Goal: Entertainment & Leisure: Consume media (video, audio)

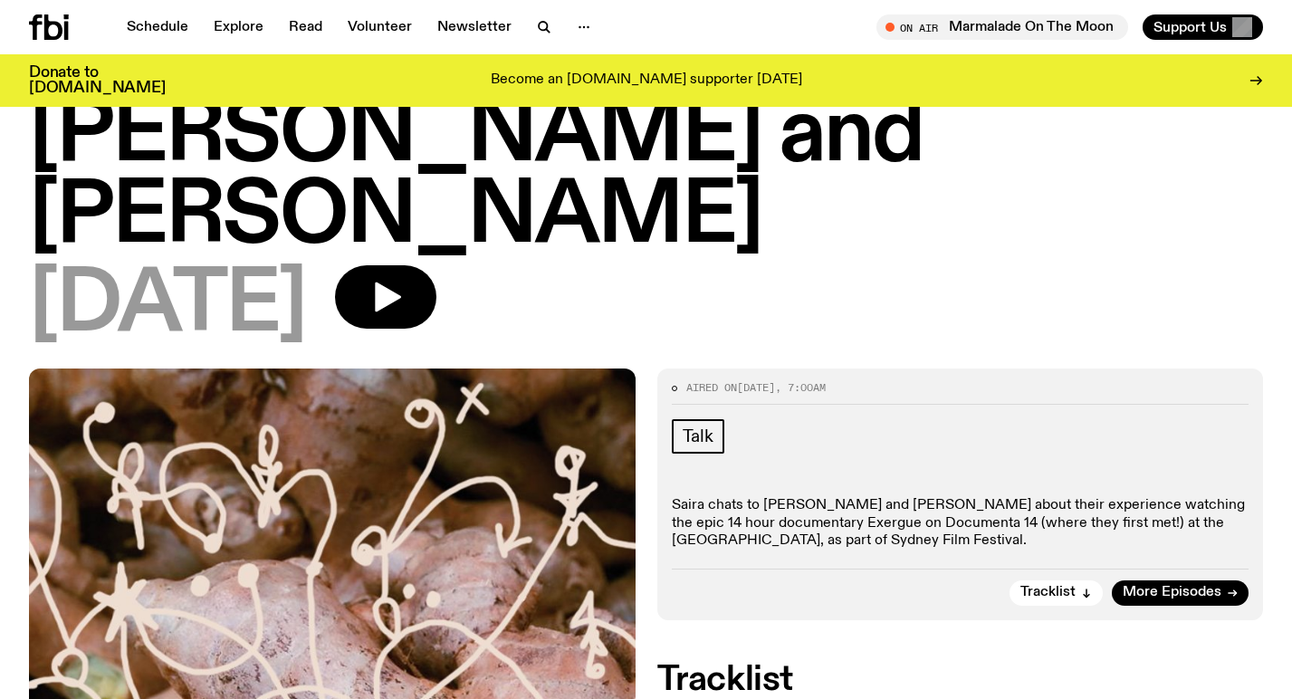
scroll to position [142, 0]
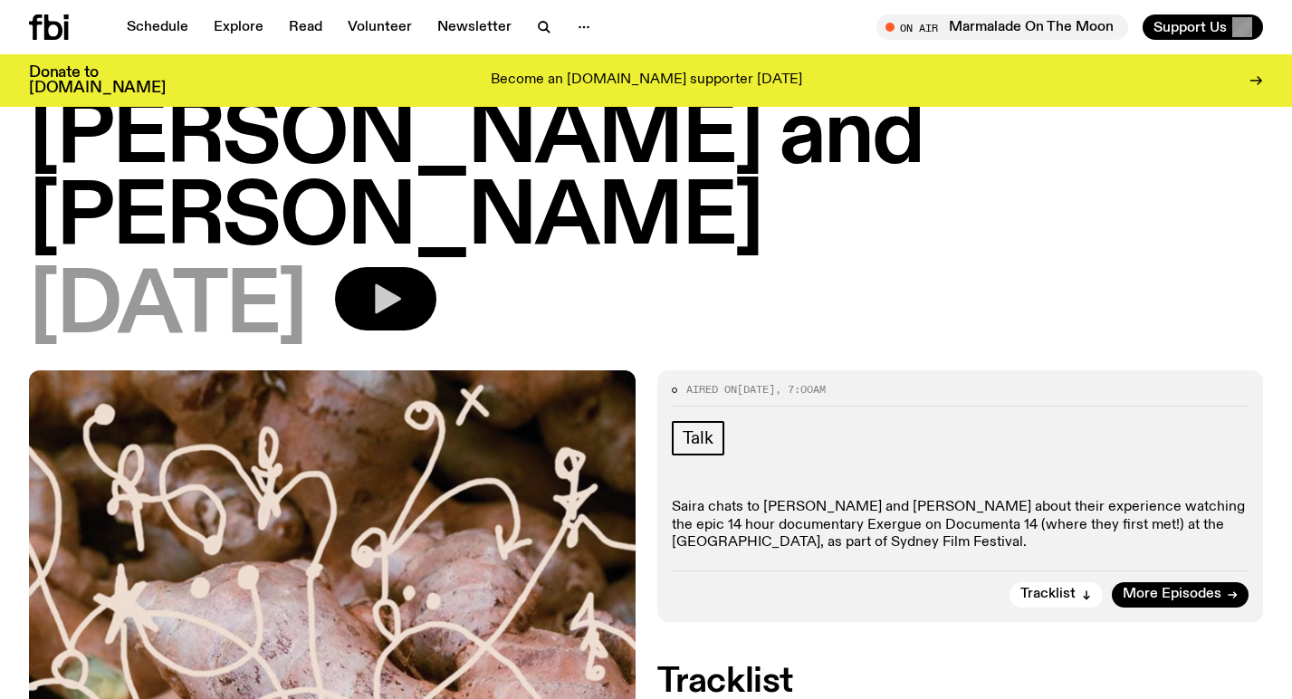
click at [401, 293] on icon "button" at bounding box center [388, 299] width 26 height 30
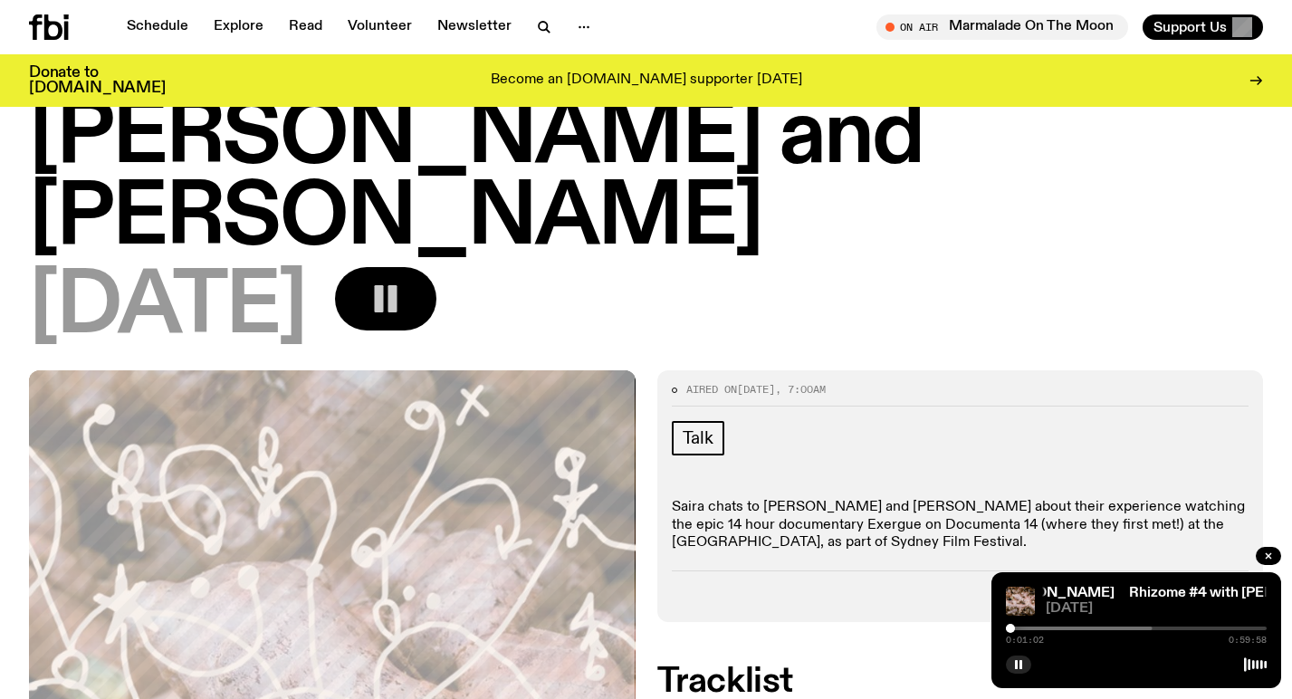
drag, startPoint x: 811, startPoint y: 1, endPoint x: 880, endPoint y: 253, distance: 261.0
click at [880, 253] on h1 "Rhizome #4 with [PERSON_NAME] and [PERSON_NAME]" at bounding box center [646, 137] width 1234 height 244
click at [843, 167] on h1 "Rhizome #4 with [PERSON_NAME] and [PERSON_NAME]" at bounding box center [646, 137] width 1234 height 244
drag, startPoint x: 729, startPoint y: 139, endPoint x: 718, endPoint y: 207, distance: 68.8
click at [718, 207] on h1 "Rhizome #4 with [PERSON_NAME] and [PERSON_NAME]" at bounding box center [646, 137] width 1234 height 244
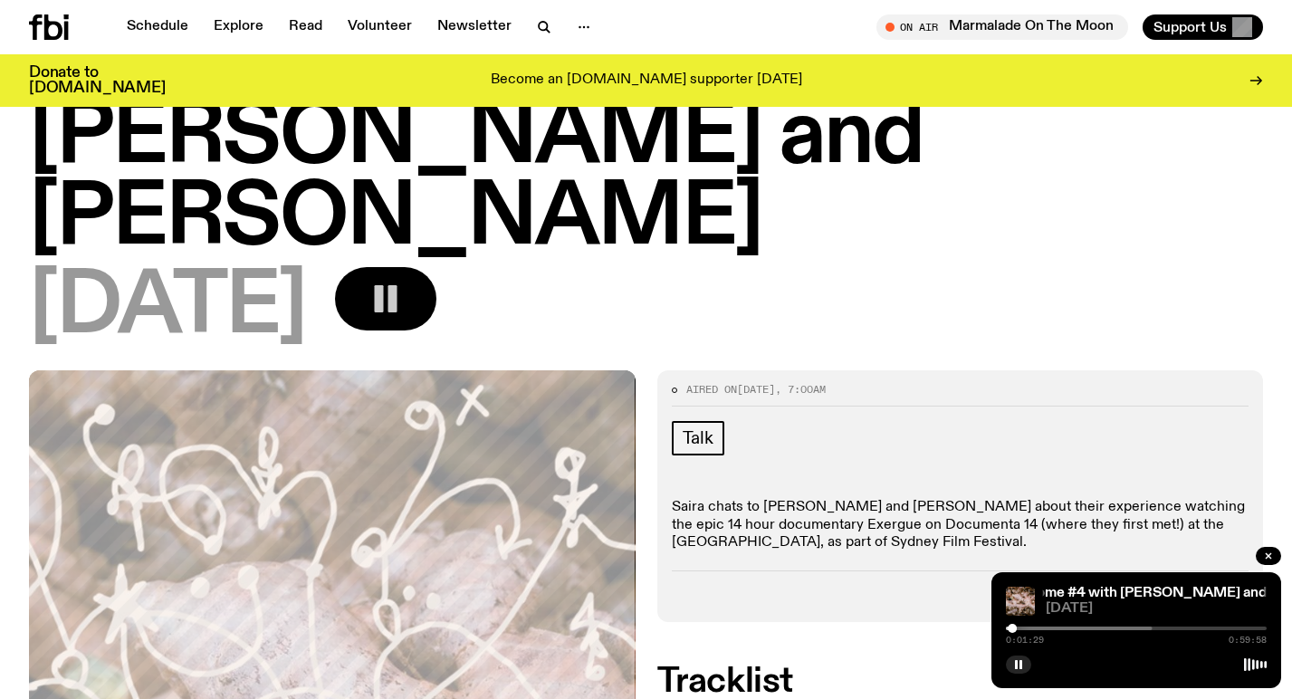
click at [1023, 627] on div at bounding box center [1022, 629] width 261 height 4
click at [1039, 627] on div at bounding box center [1022, 629] width 261 height 4
click at [1053, 627] on div at bounding box center [1022, 629] width 261 height 4
click at [1068, 627] on div at bounding box center [1026, 629] width 261 height 4
click at [1087, 627] on div at bounding box center [1052, 629] width 261 height 4
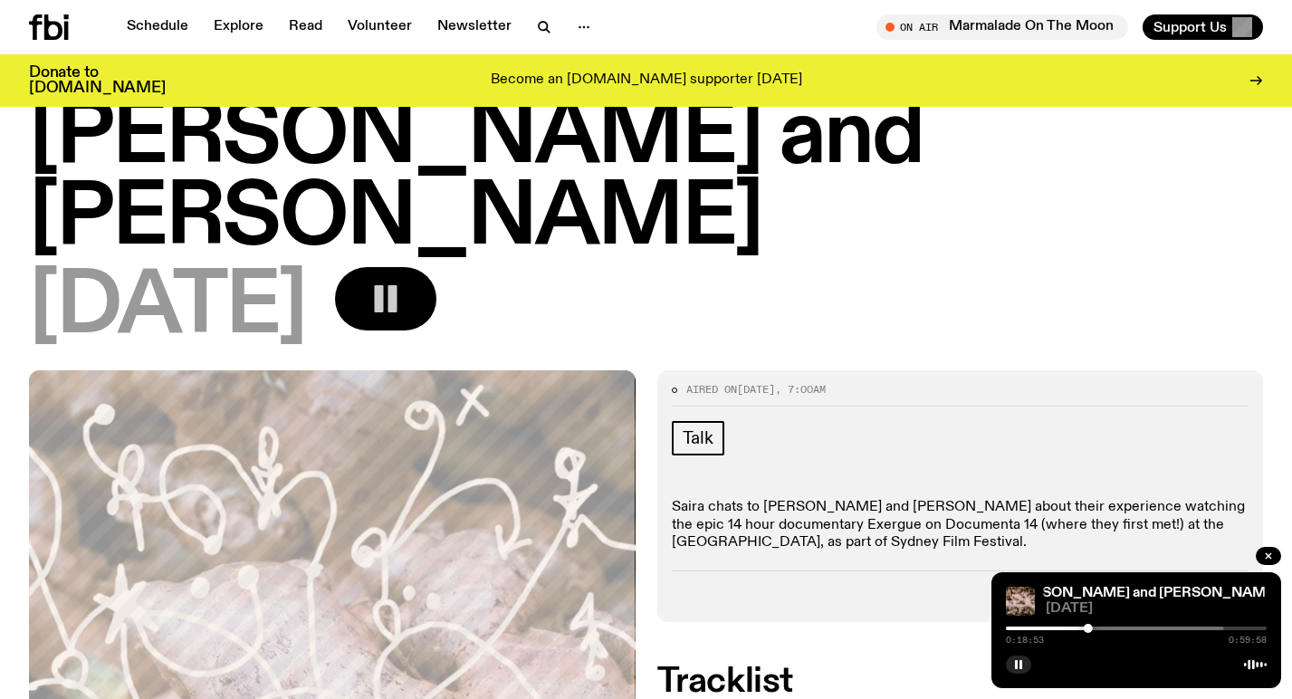
click at [1084, 624] on div "0:18:53 0:59:58" at bounding box center [1136, 634] width 261 height 22
click at [1082, 623] on div "0:18:54 0:59:58" at bounding box center [1136, 634] width 261 height 22
click at [1082, 624] on div at bounding box center [1082, 628] width 9 height 9
click at [1078, 624] on div at bounding box center [1078, 628] width 9 height 9
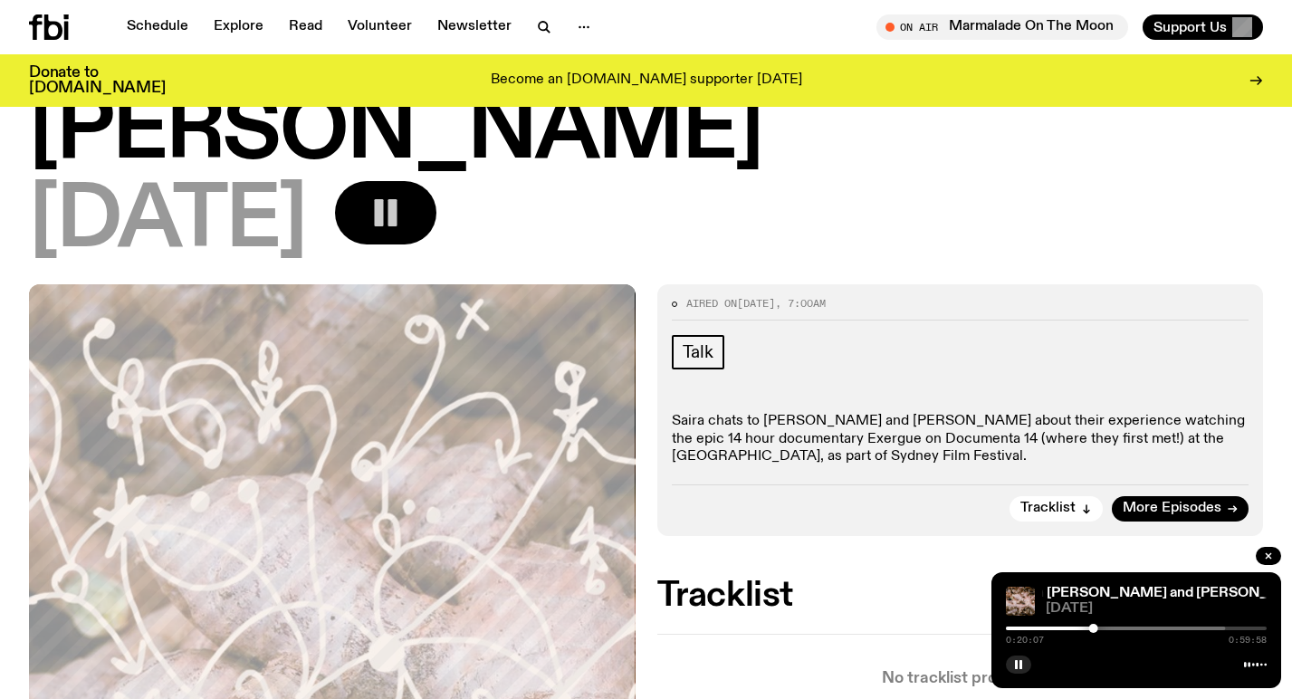
scroll to position [232, 0]
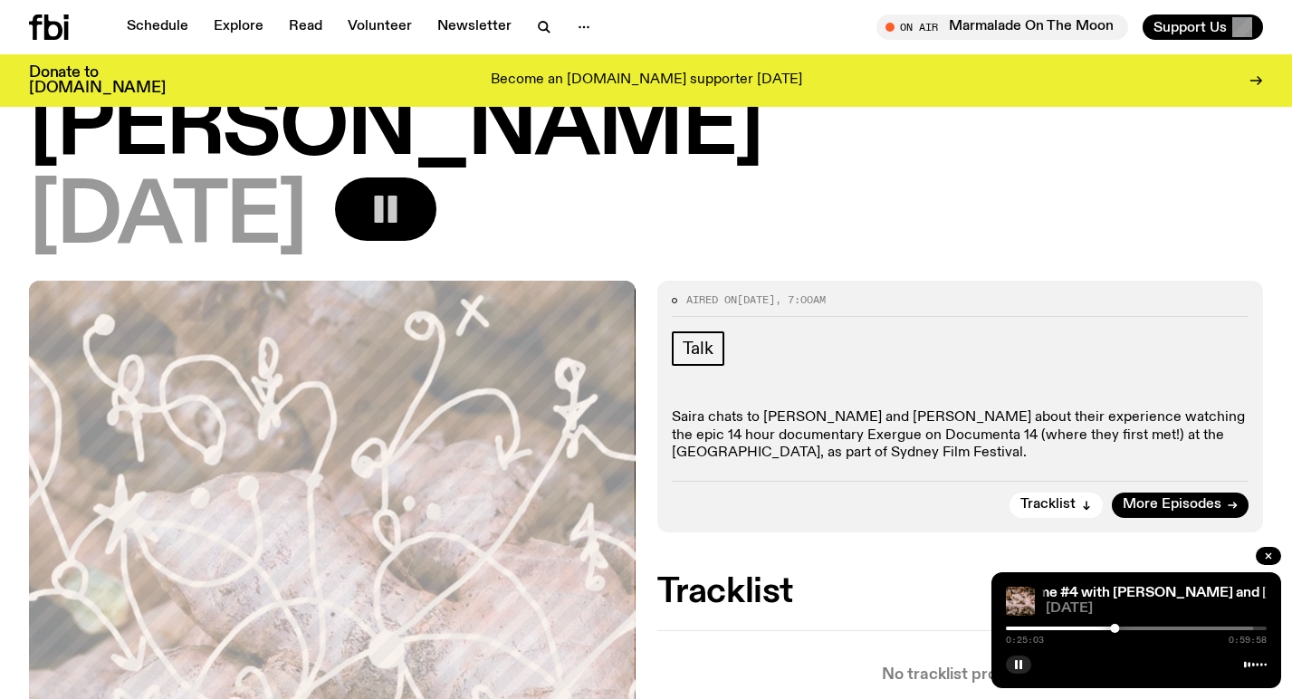
drag, startPoint x: 69, startPoint y: 39, endPoint x: 825, endPoint y: 14, distance: 756.5
click at [1014, 664] on icon "button" at bounding box center [1018, 664] width 11 height 11
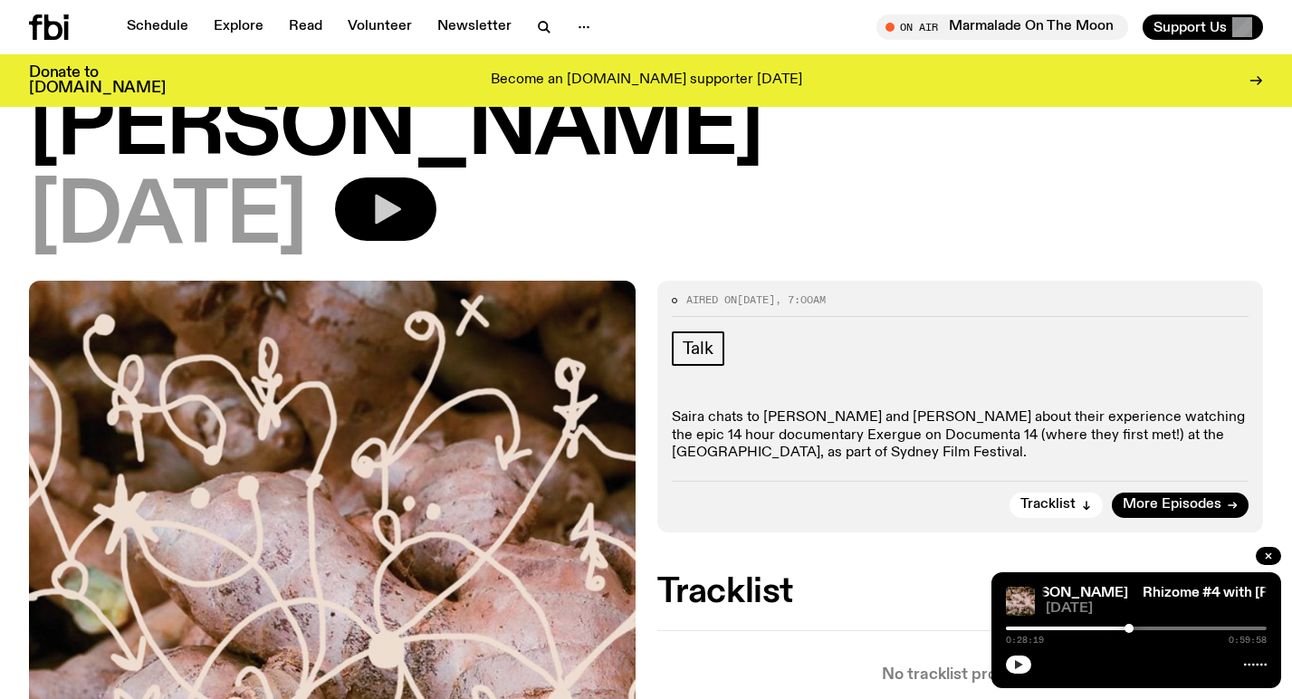
click at [1014, 664] on icon "button" at bounding box center [1018, 664] width 11 height 11
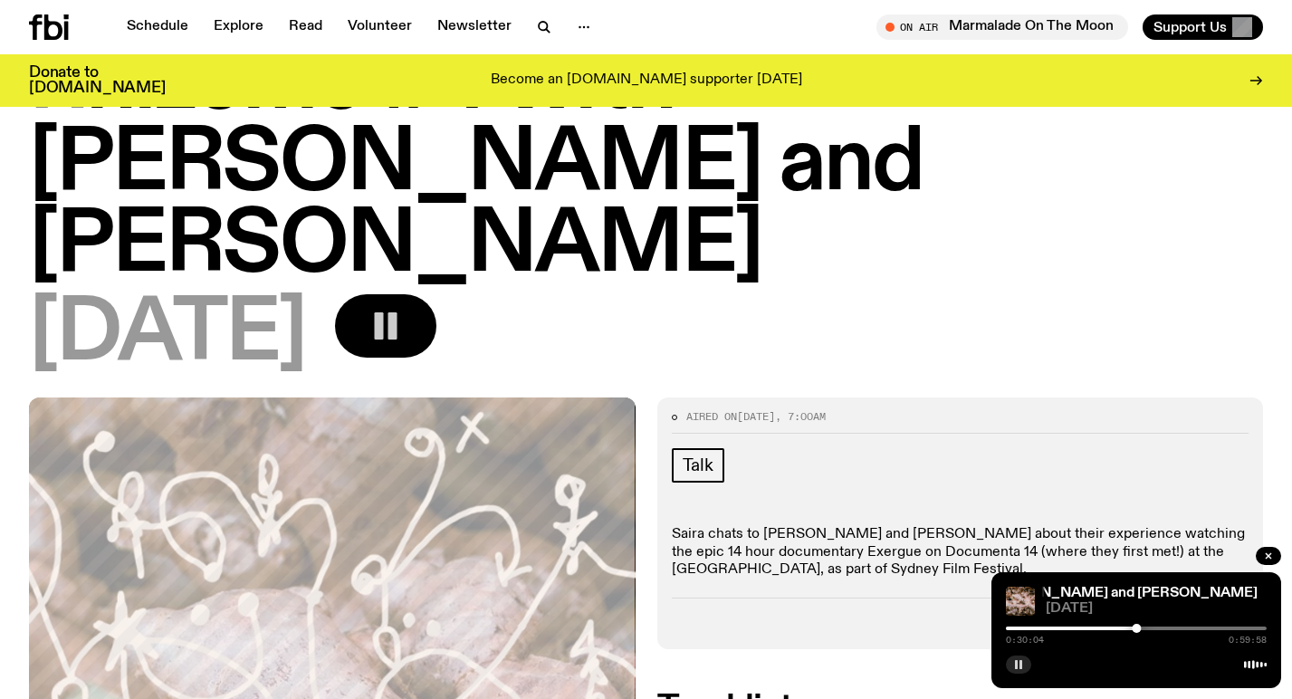
scroll to position [121, 0]
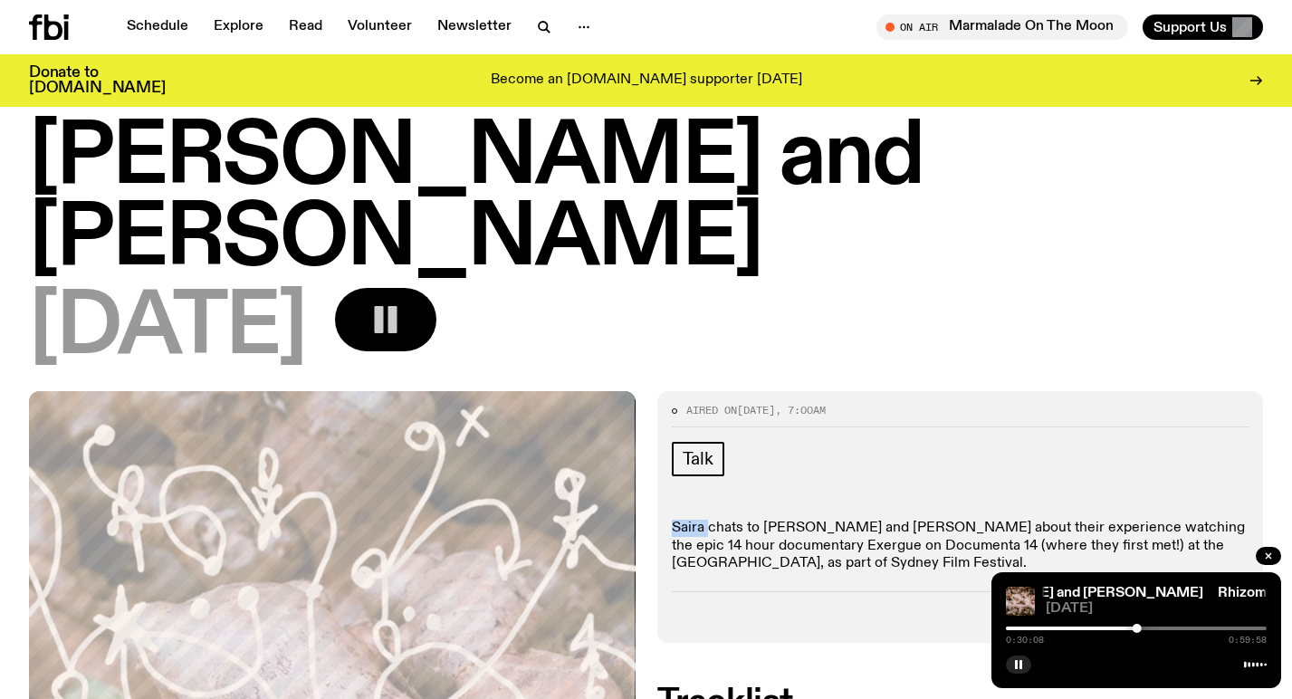
drag, startPoint x: 672, startPoint y: 531, endPoint x: 707, endPoint y: 532, distance: 35.4
click at [707, 532] on p "Saira chats to [PERSON_NAME] and [PERSON_NAME] about their experience watching …" at bounding box center [961, 546] width 578 height 53
copy p "Saira"
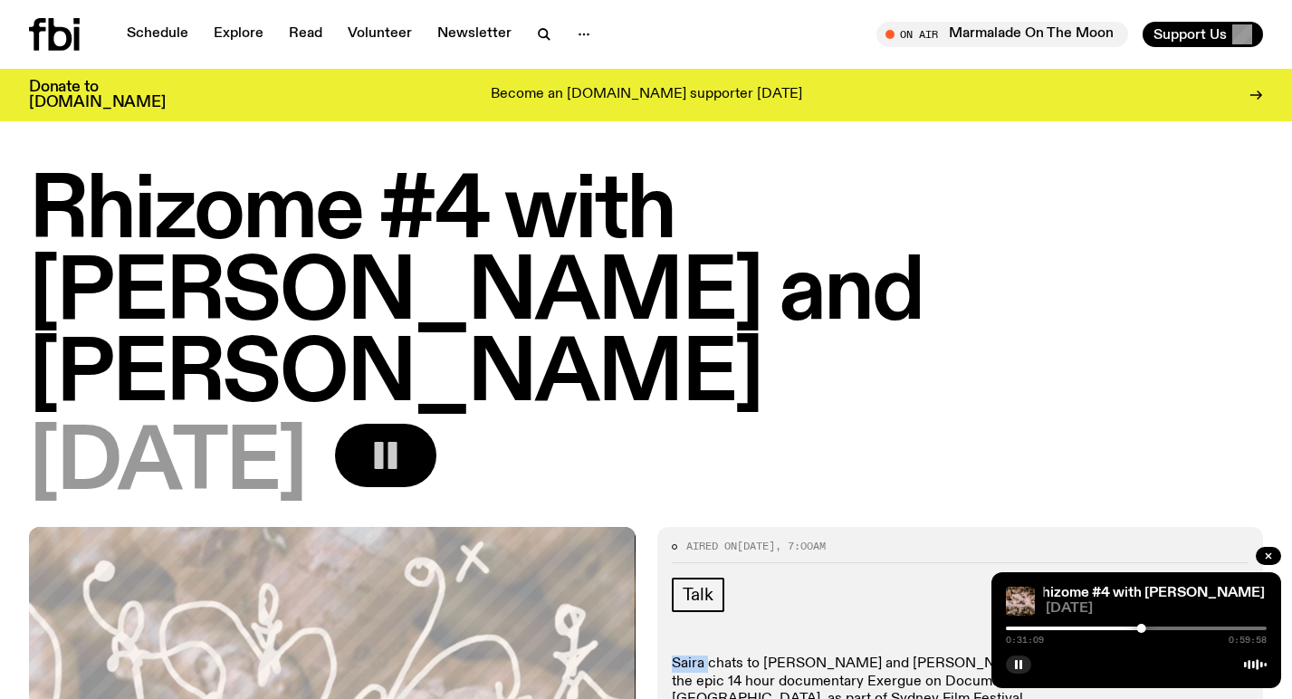
scroll to position [0, 0]
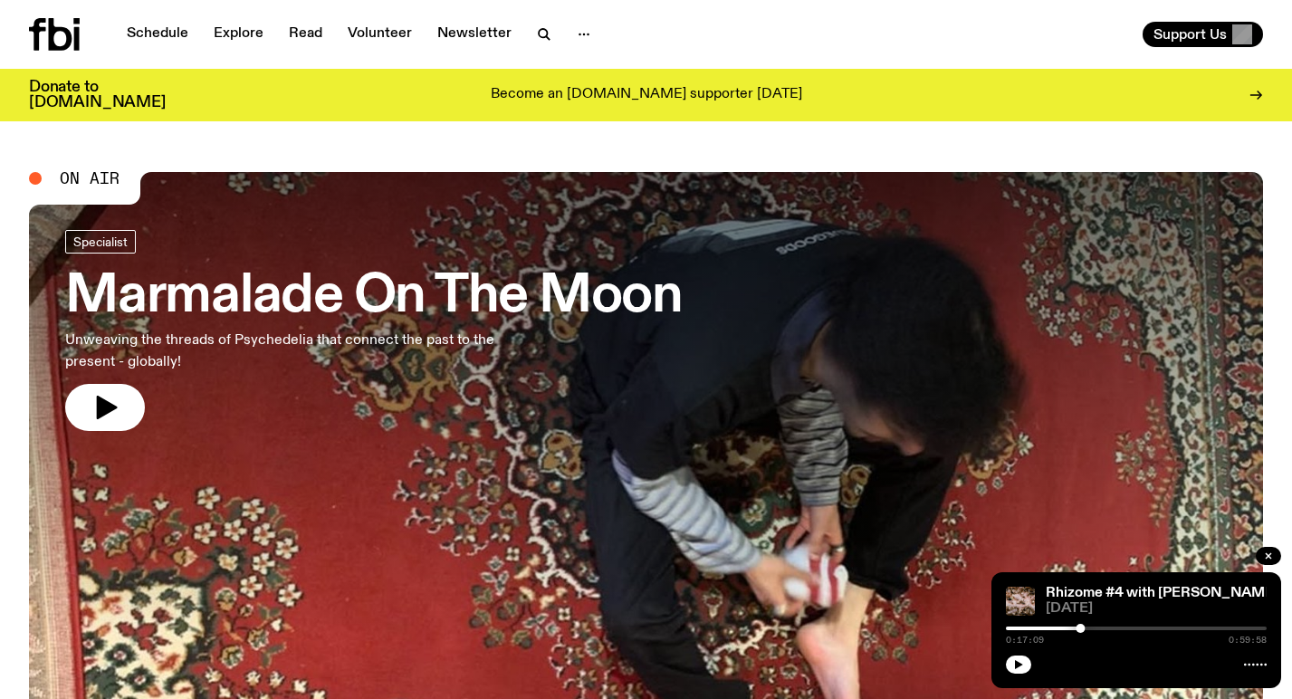
click at [63, 42] on icon at bounding box center [54, 34] width 51 height 33
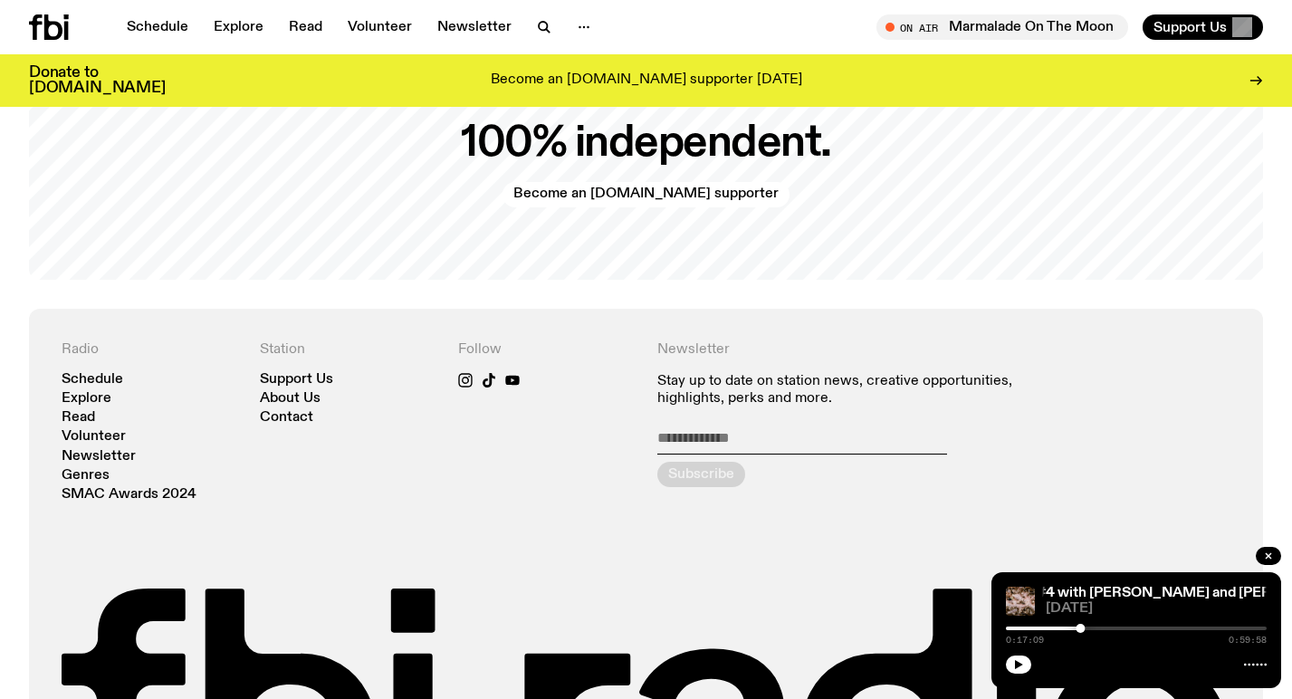
scroll to position [3731, 0]
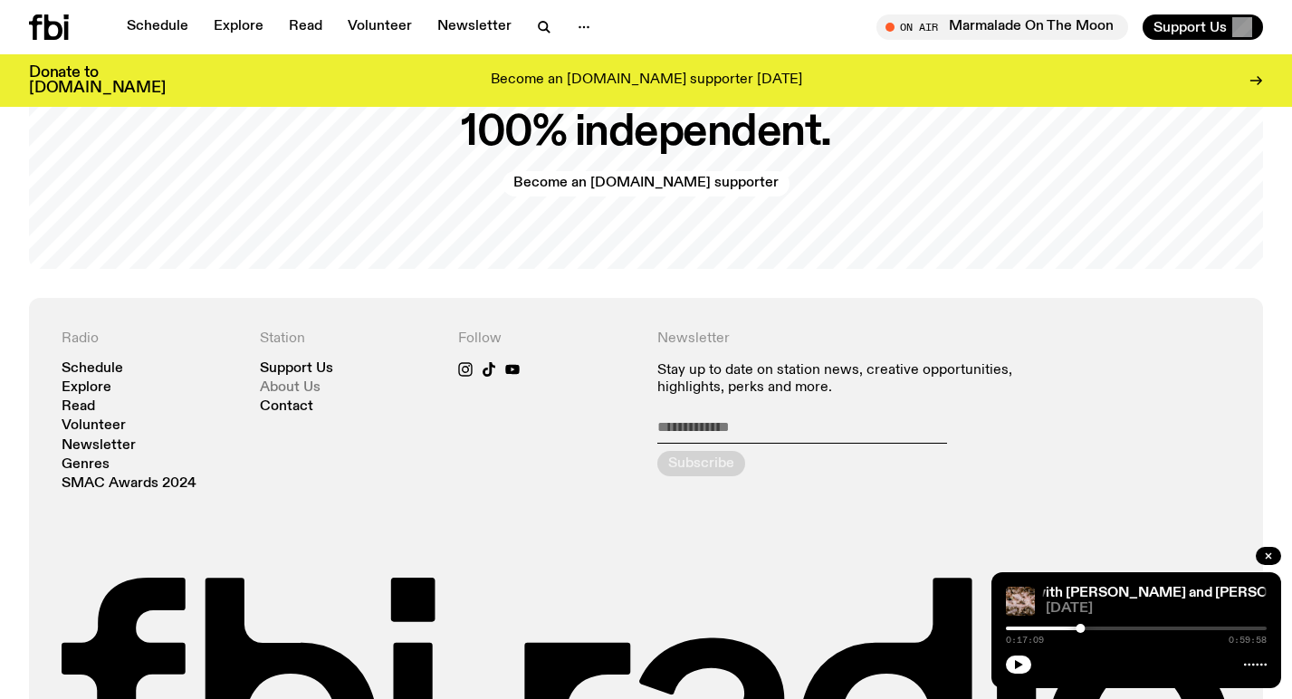
click at [292, 386] on link "About Us" at bounding box center [290, 388] width 61 height 14
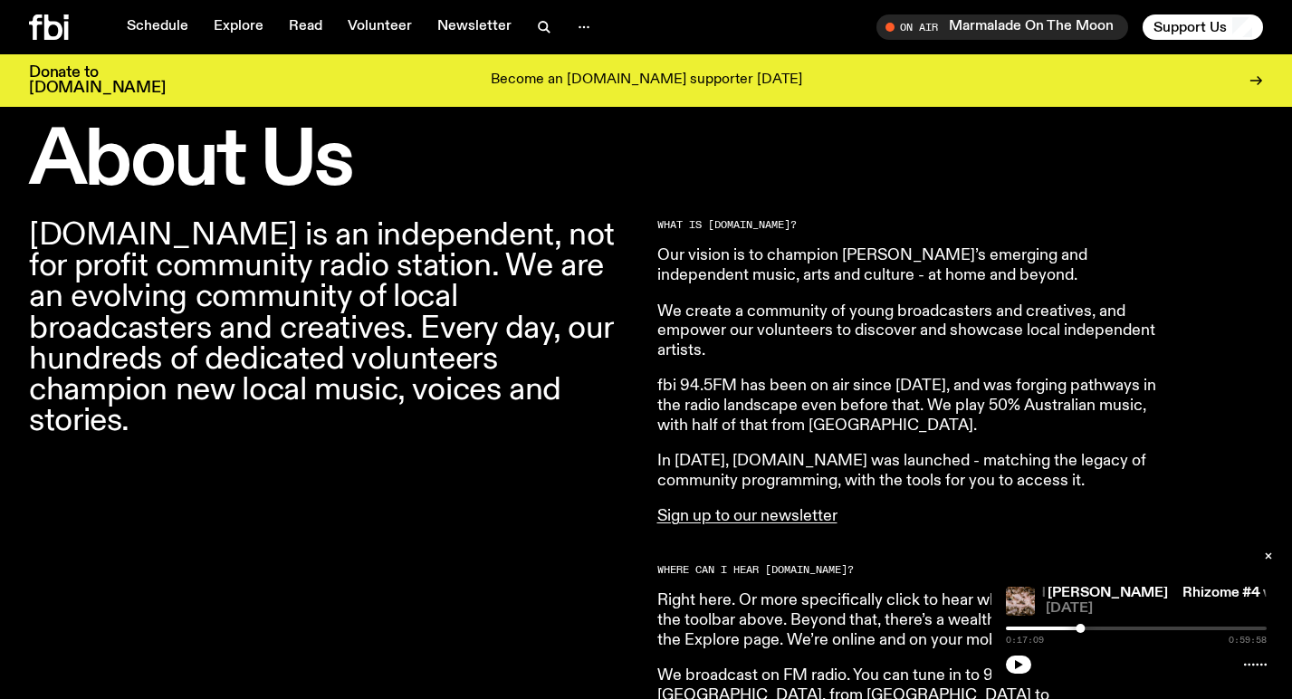
scroll to position [527, 0]
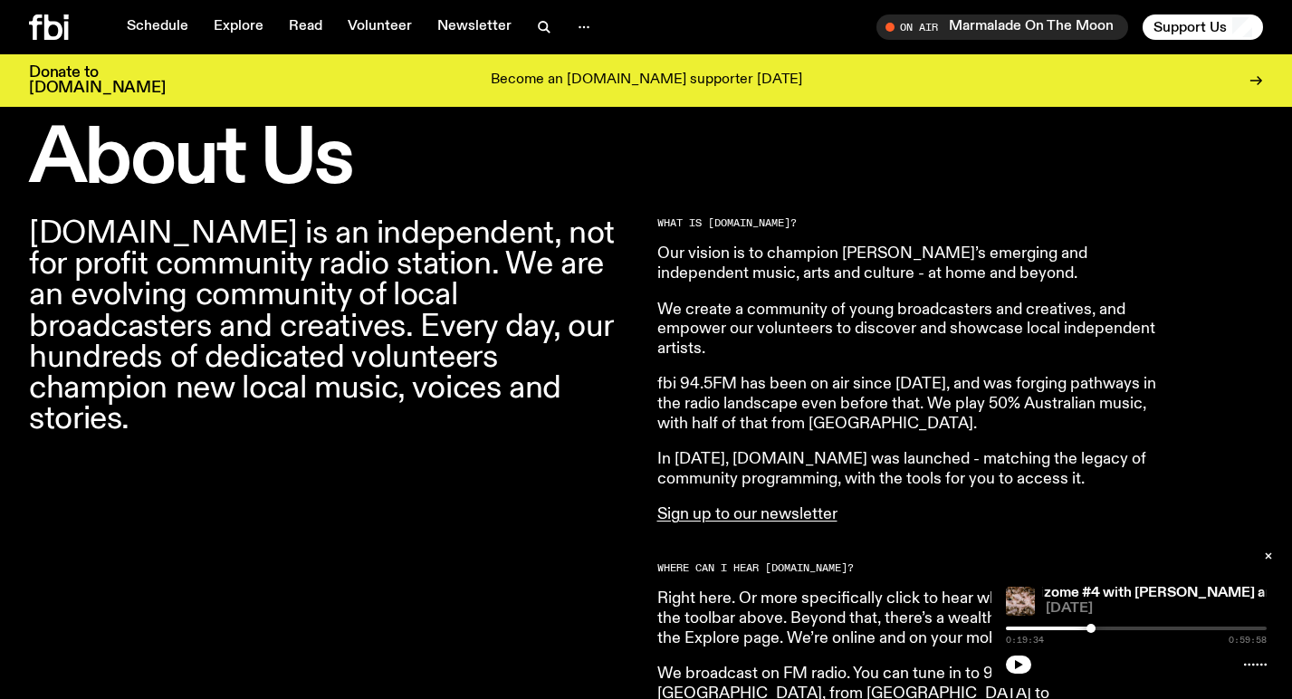
click at [1091, 624] on div at bounding box center [1091, 628] width 9 height 9
click at [1025, 665] on button "button" at bounding box center [1018, 665] width 25 height 18
click at [1024, 658] on button "button" at bounding box center [1018, 665] width 25 height 18
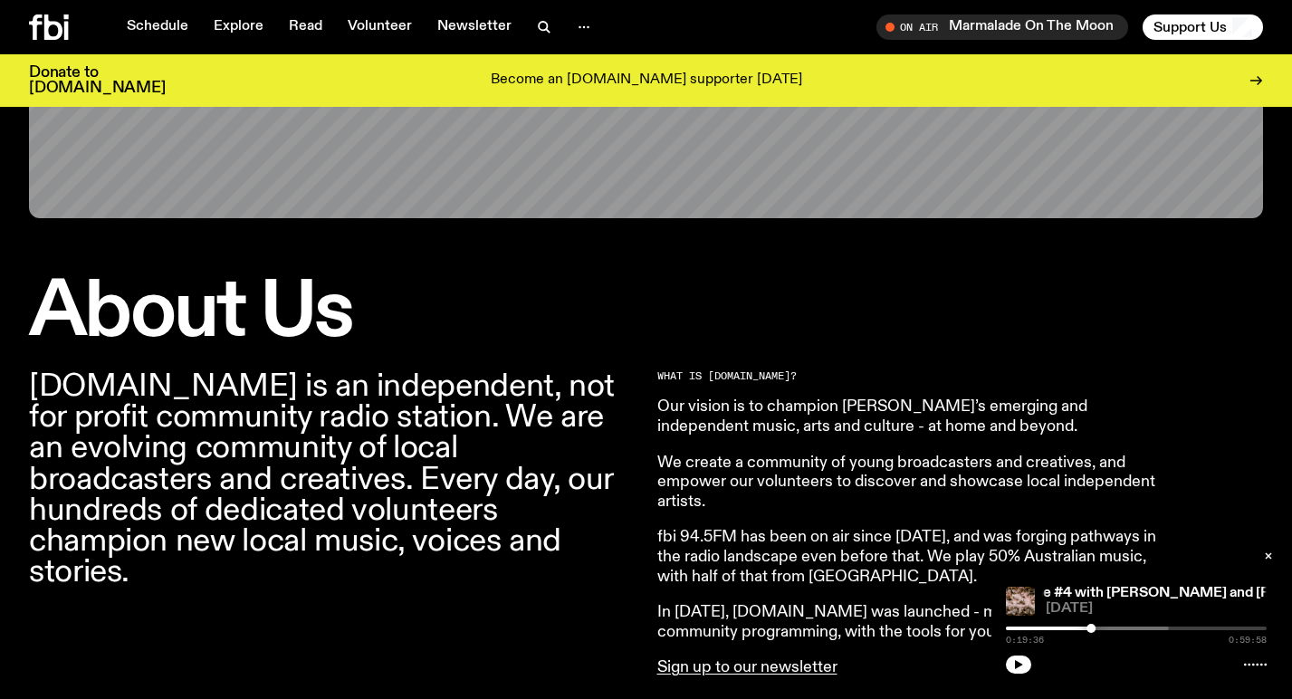
scroll to position [405, 0]
